Goal: Navigation & Orientation: Find specific page/section

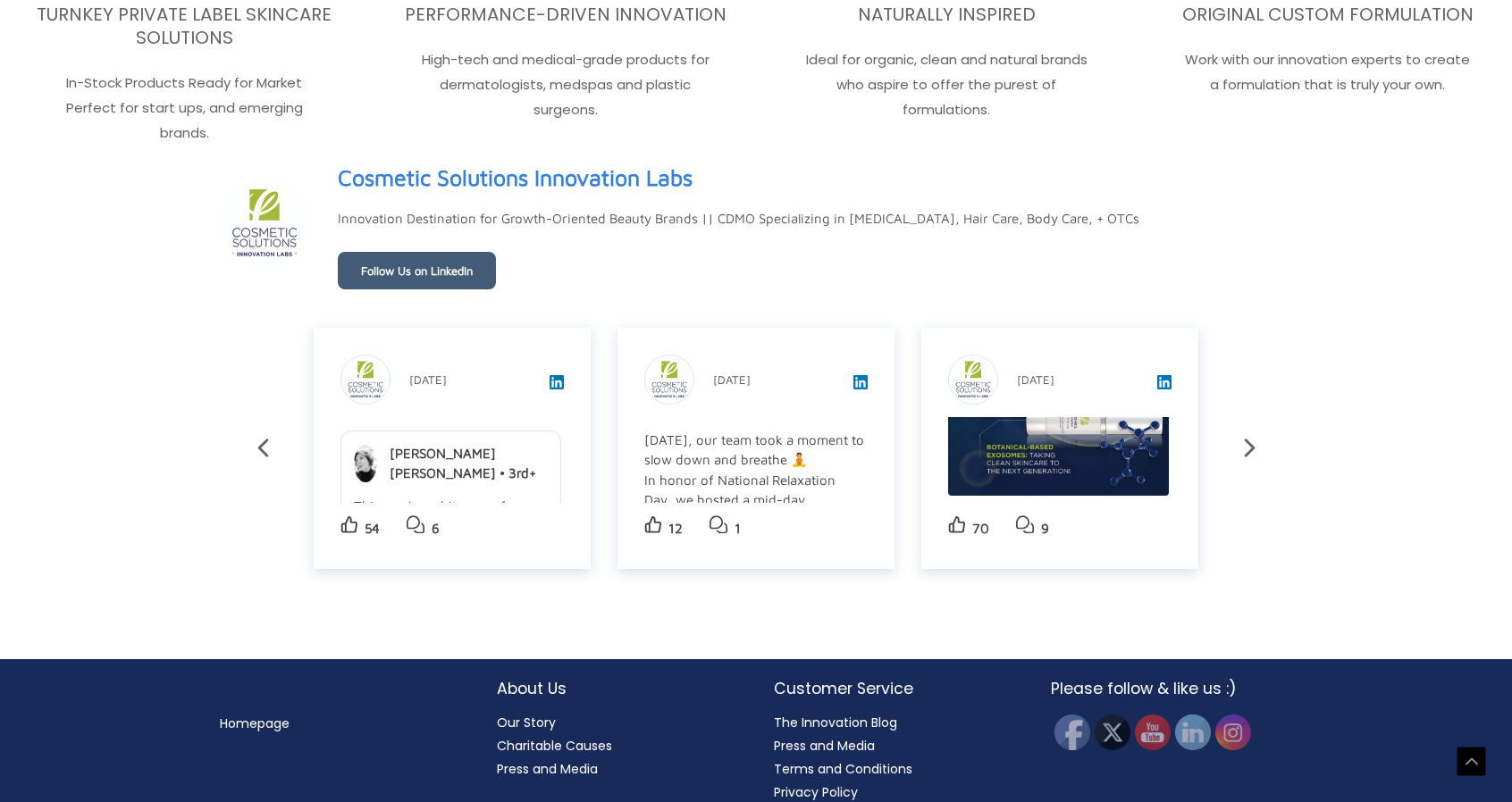
scroll to position [3102, 0]
click at [1240, 433] on icon at bounding box center [1250, 448] width 32 height 32
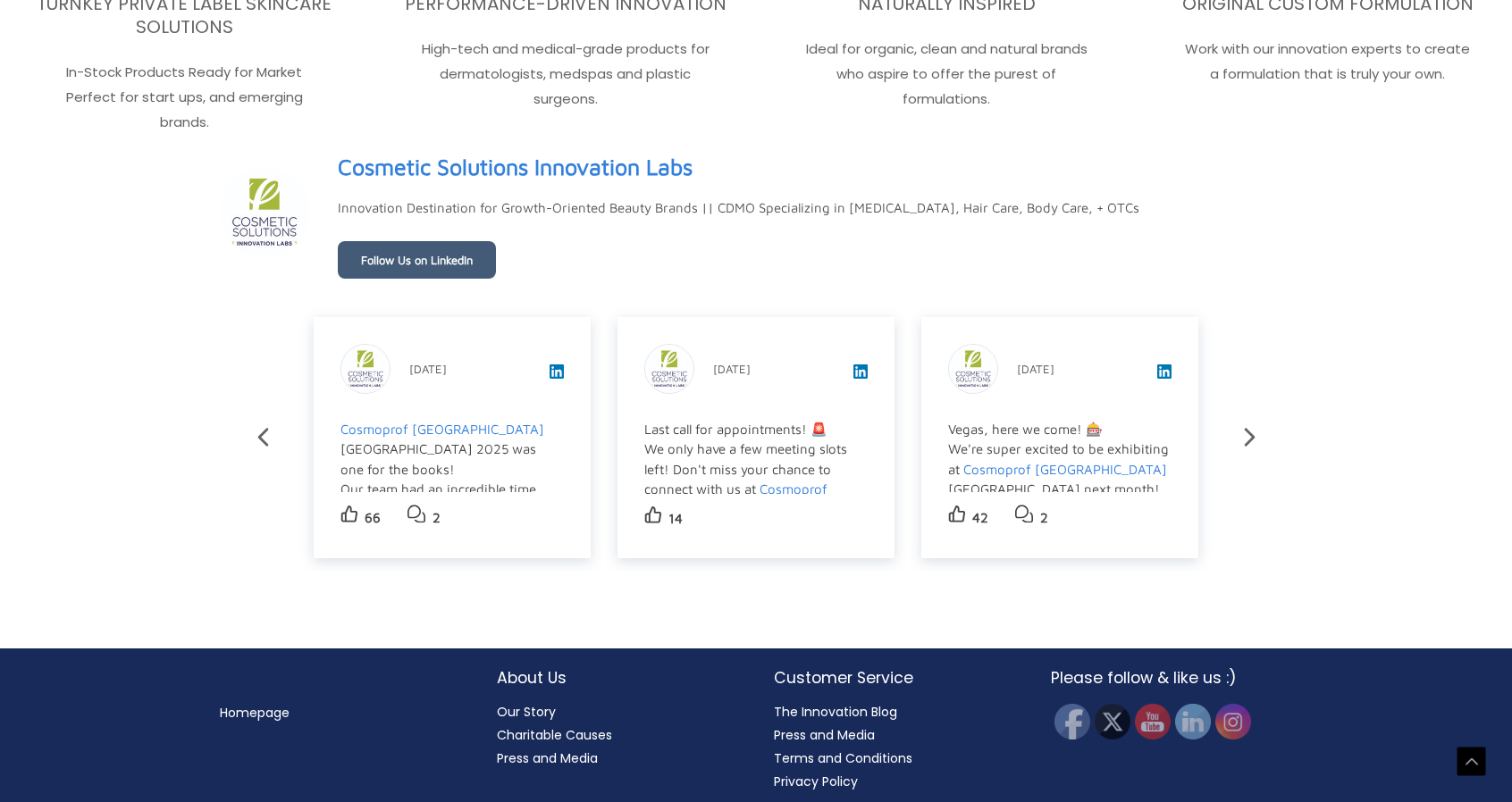
click at [569, 728] on link "Charitable Causes" at bounding box center [555, 735] width 115 height 18
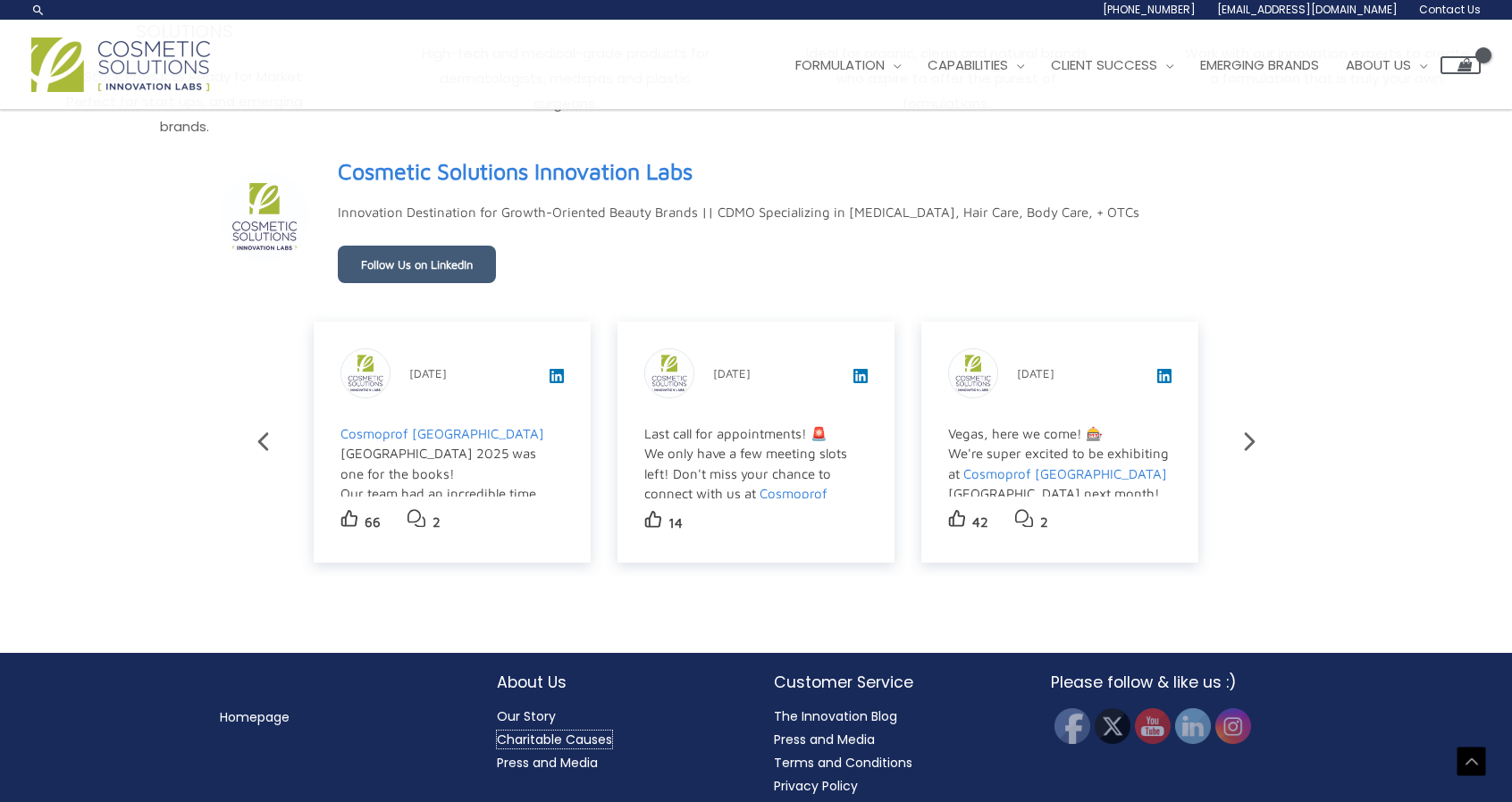
scroll to position [3075, 0]
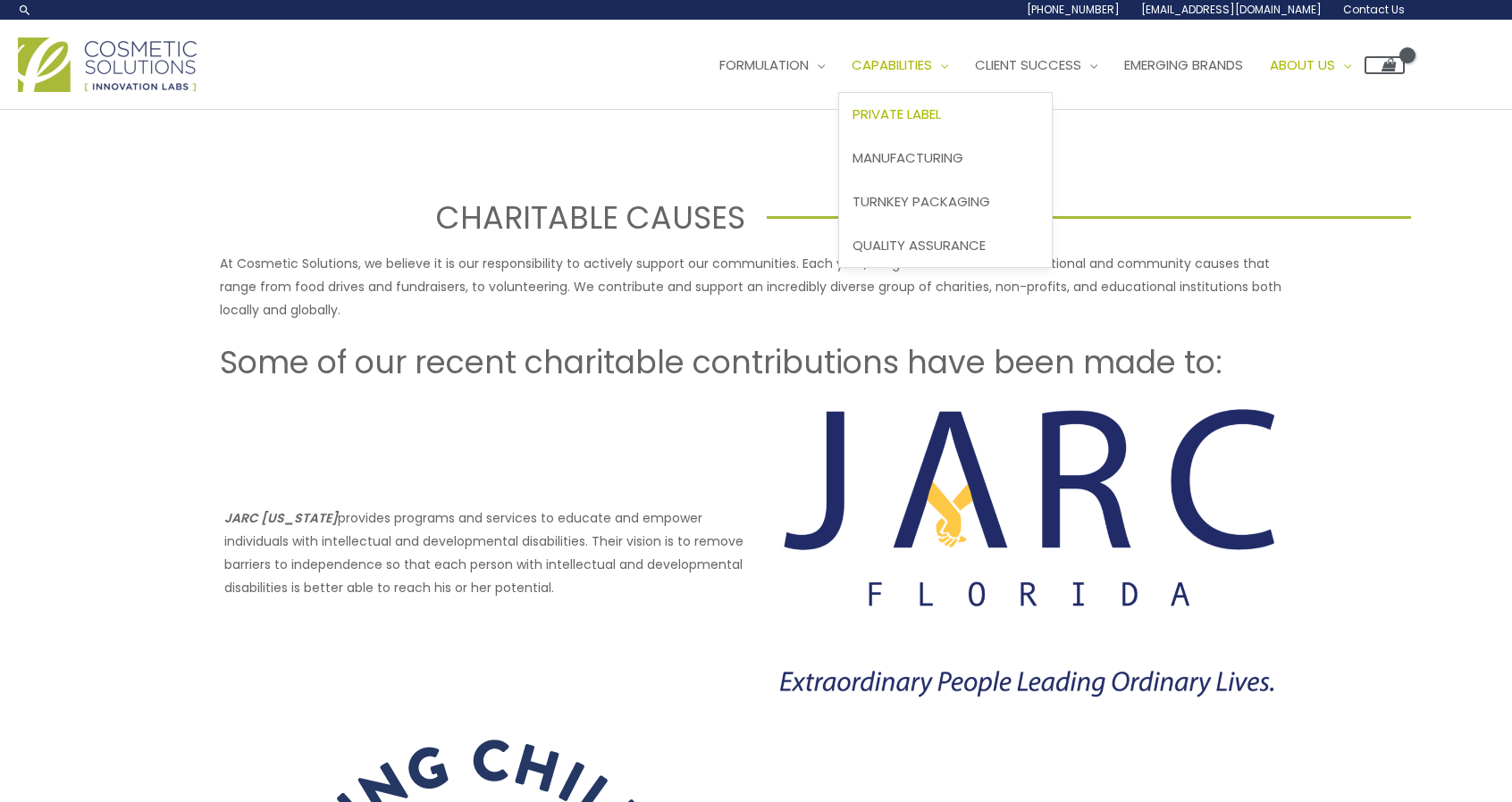
click at [907, 111] on span "Private Label" at bounding box center [896, 114] width 88 height 19
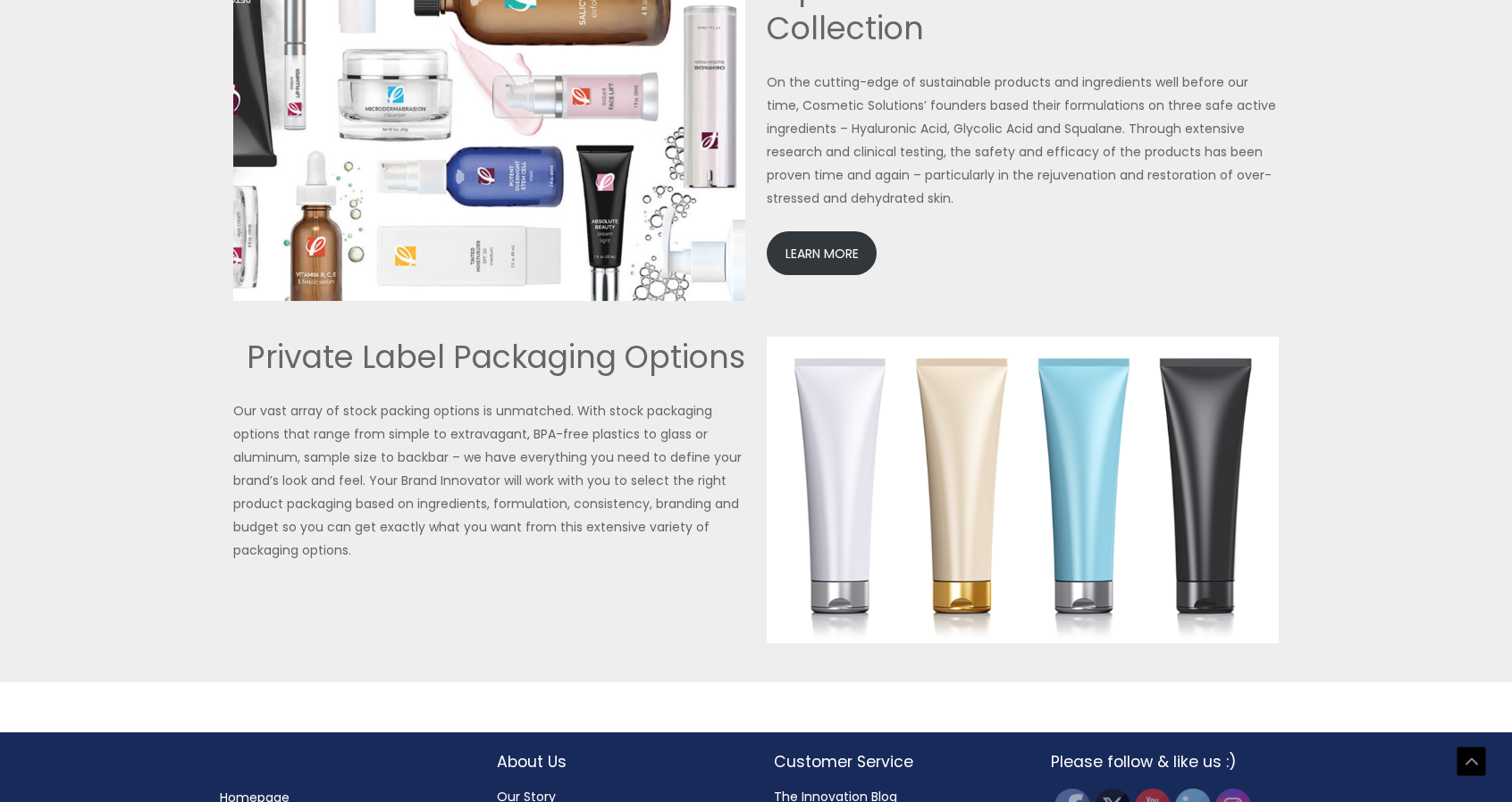
scroll to position [4088, 0]
